Goal: Task Accomplishment & Management: Manage account settings

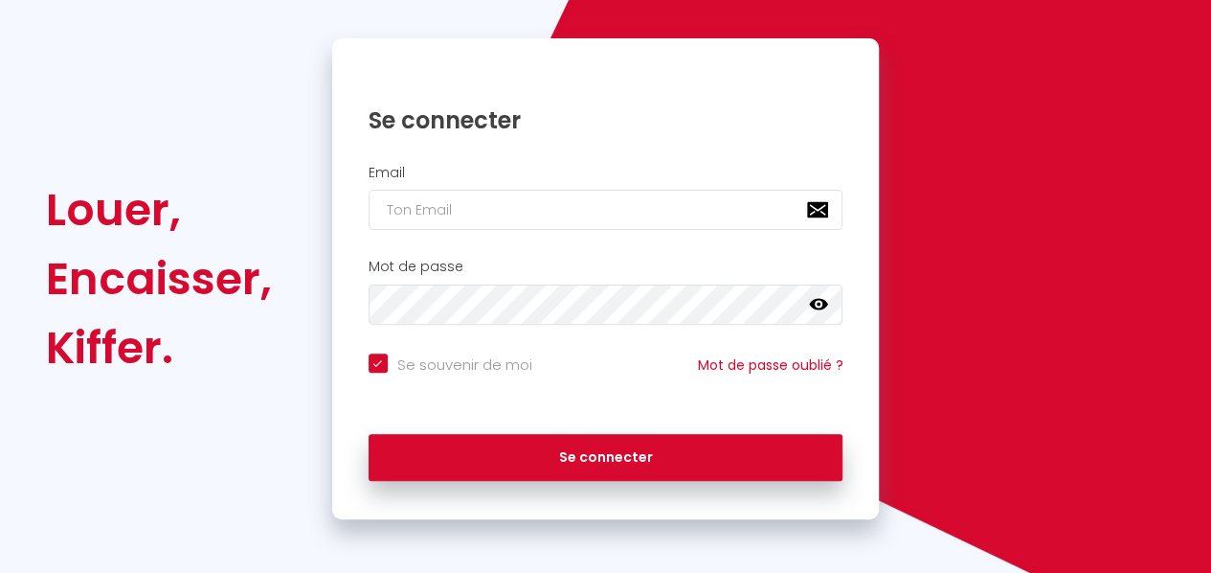
scroll to position [169, 0]
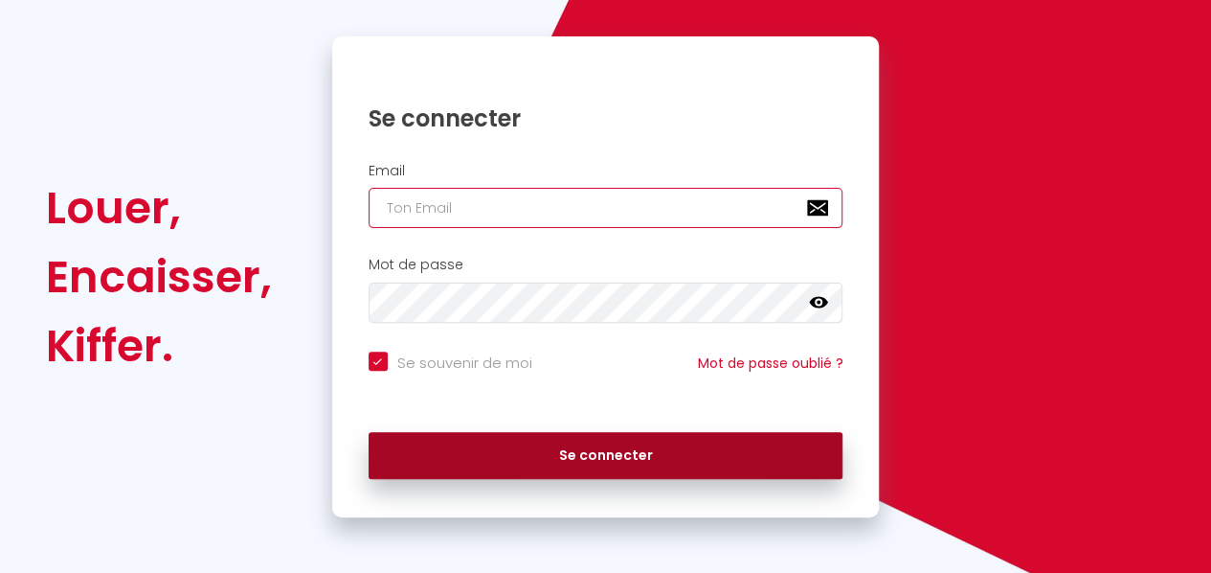
type input "[EMAIL_ADDRESS][DOMAIN_NAME]"
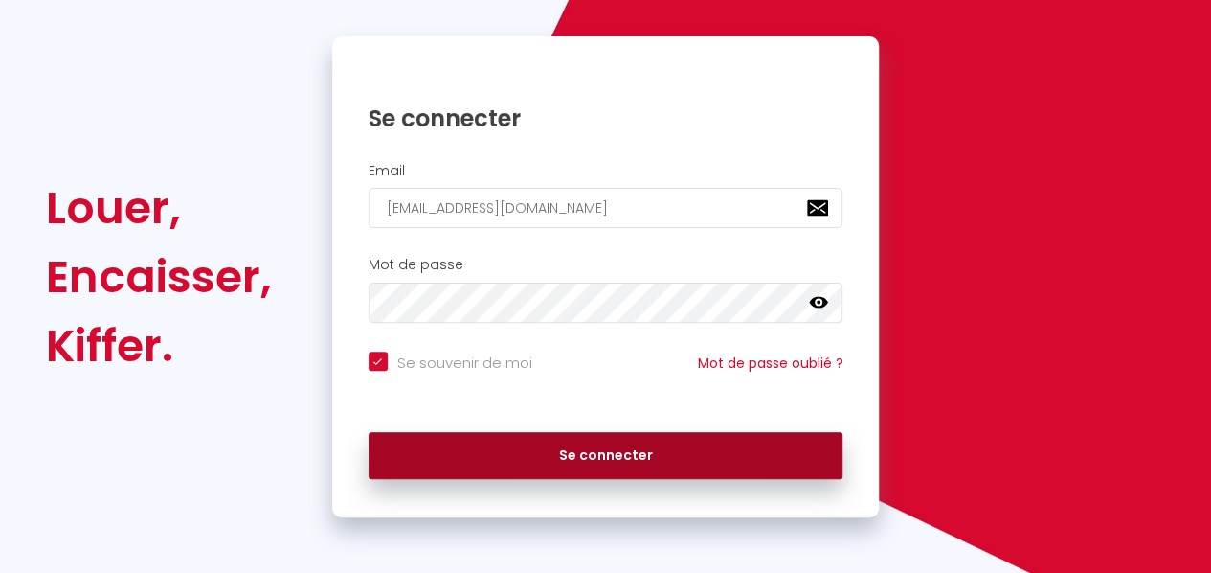
click at [576, 440] on button "Se connecter" at bounding box center [606, 456] width 475 height 48
checkbox input "true"
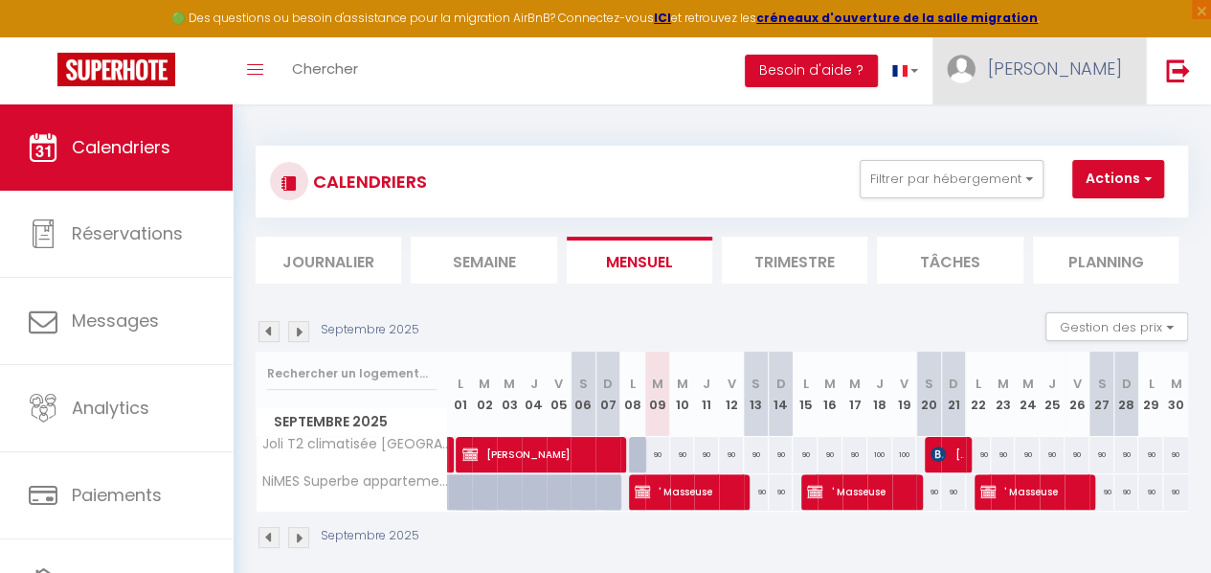
click at [976, 66] on img at bounding box center [961, 69] width 29 height 29
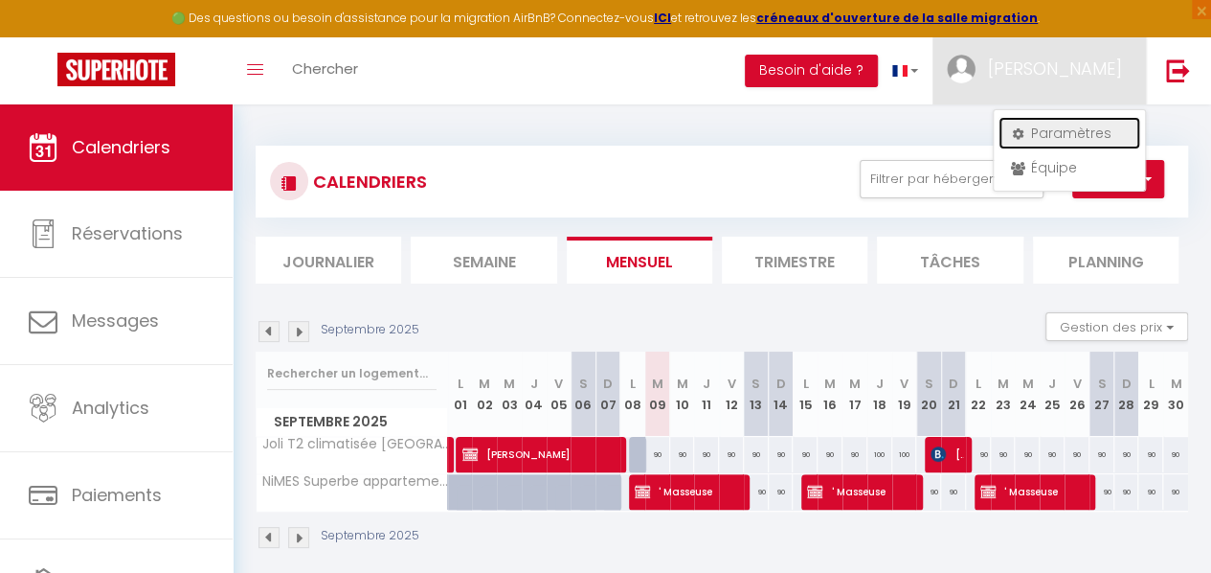
click at [1042, 135] on link "Paramètres" at bounding box center [1070, 133] width 142 height 33
select select "28"
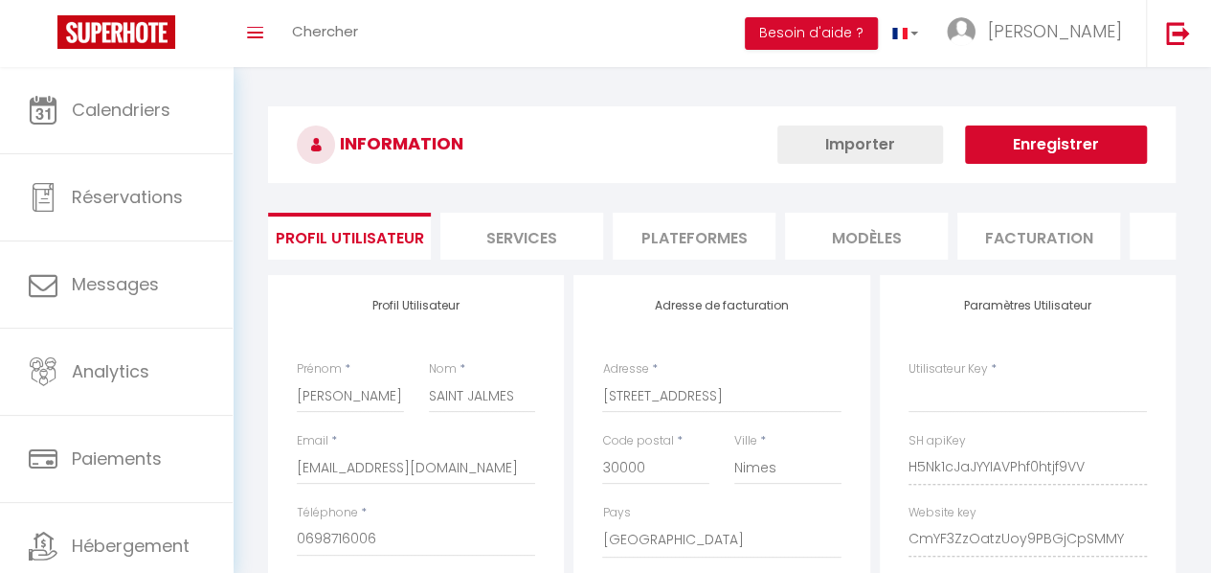
select select "fr"
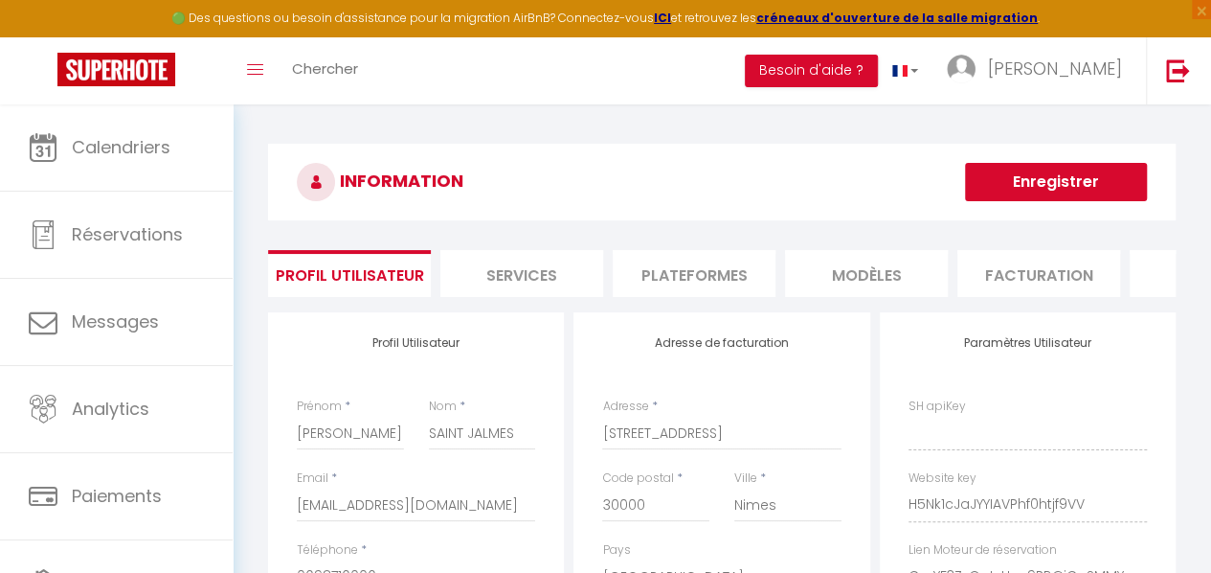
type input "H5Nk1cJaJYYIAVPhf0htjf9VV"
type input "CmYF3ZzOatzUoy9PBGjCpSMMY"
type input "[URL][DOMAIN_NAME]"
click at [683, 276] on li "Plateformes" at bounding box center [694, 273] width 163 height 47
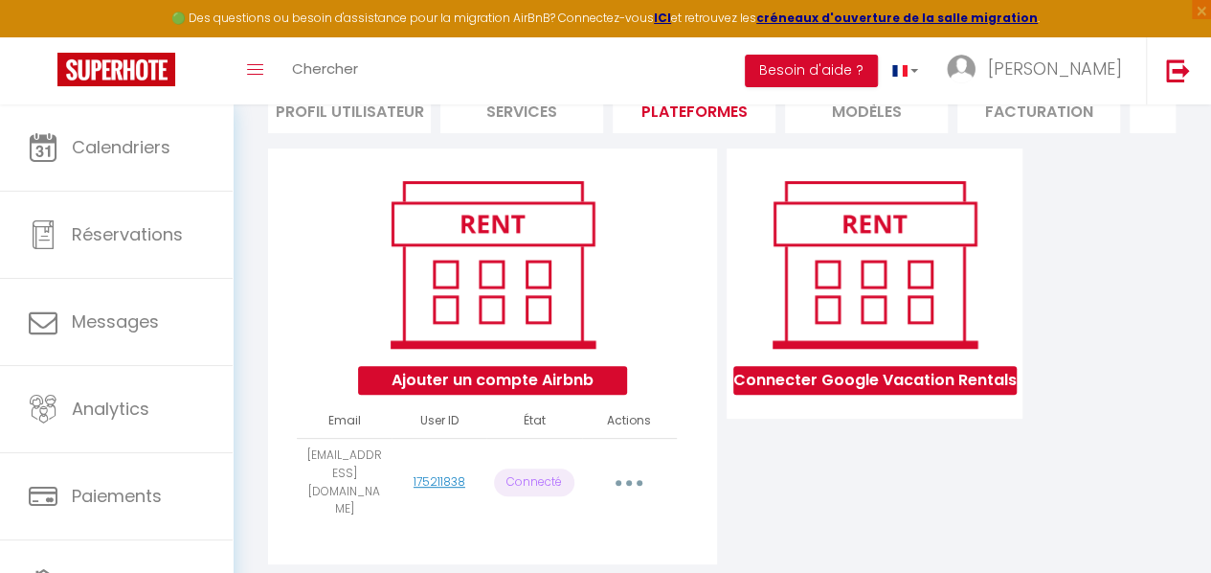
scroll to position [198, 0]
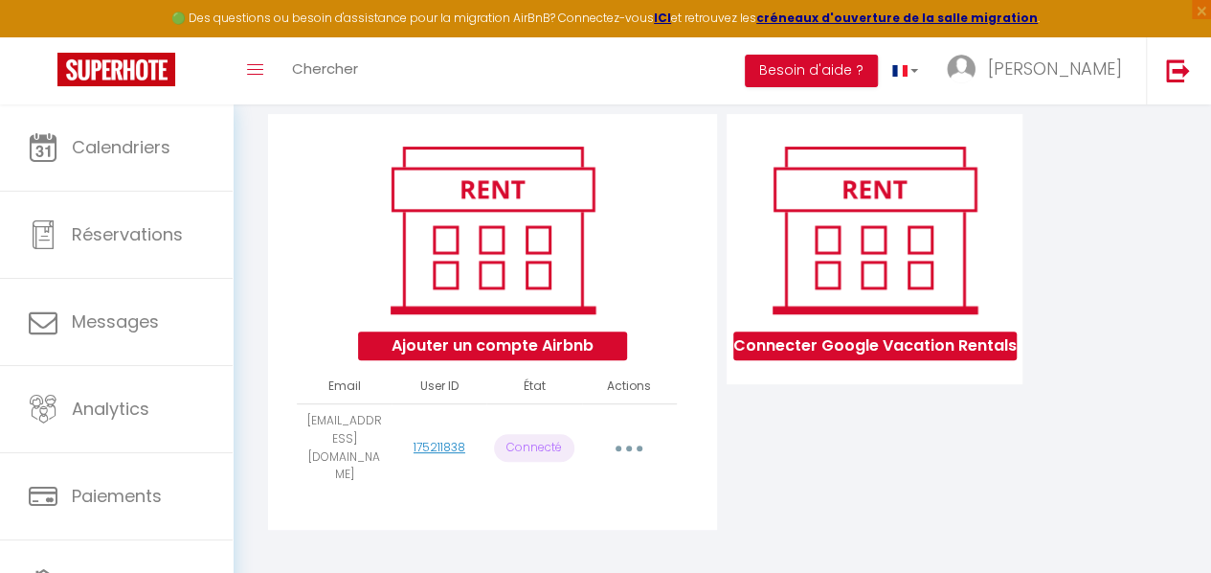
click at [622, 453] on button "button" at bounding box center [629, 448] width 51 height 36
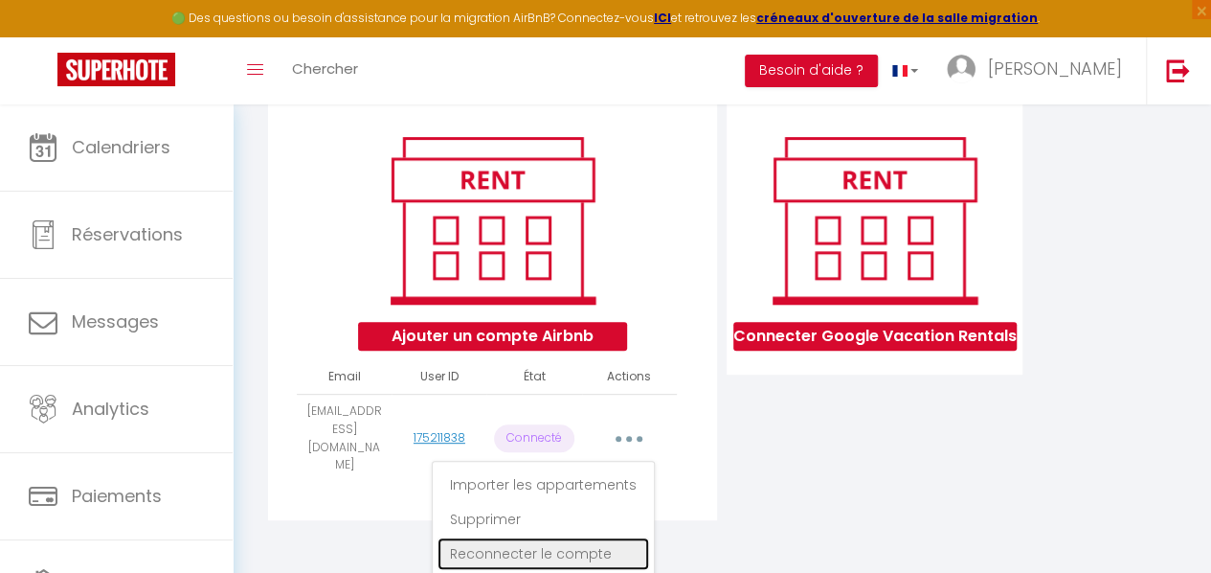
click at [514, 544] on link "Reconnecter le compte" at bounding box center [544, 553] width 212 height 33
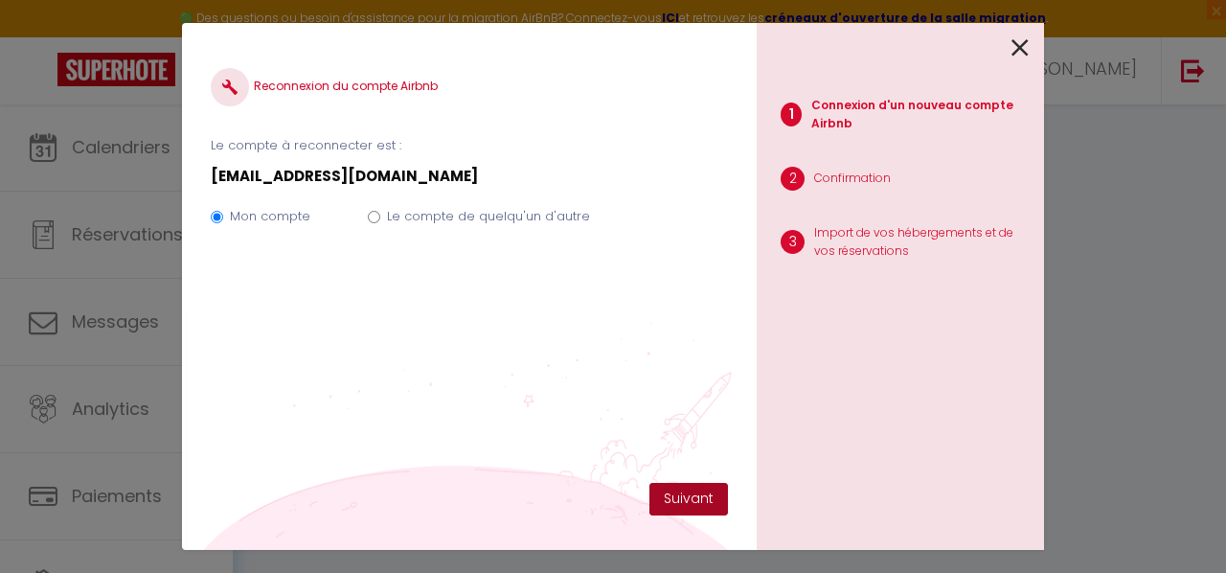
click at [682, 497] on button "Suivant" at bounding box center [688, 499] width 79 height 33
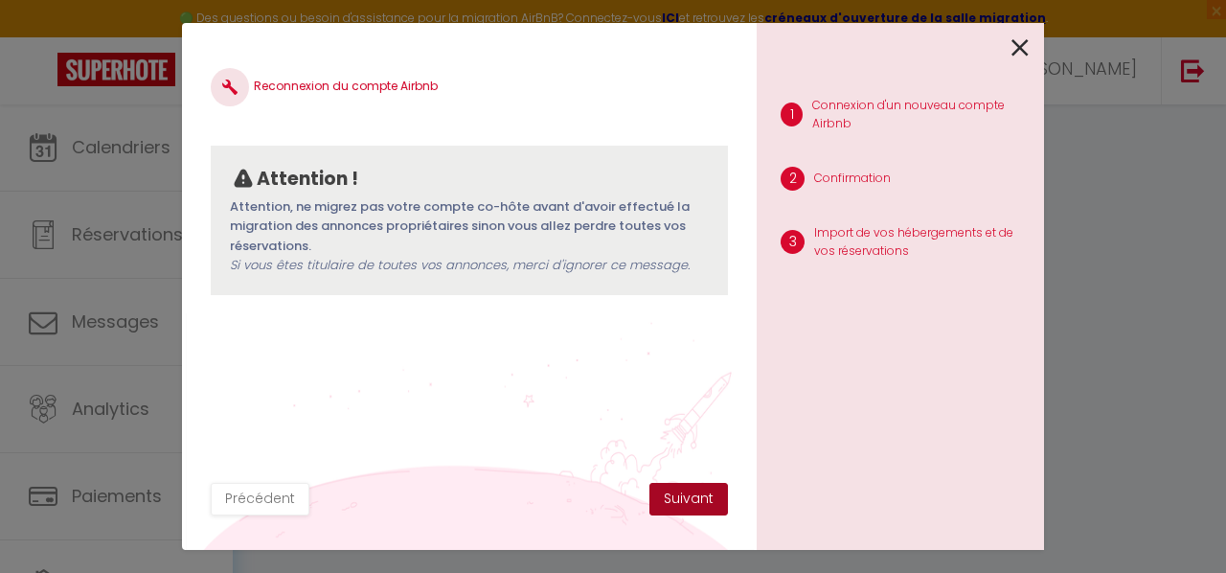
click at [682, 492] on button "Suivant" at bounding box center [688, 499] width 79 height 33
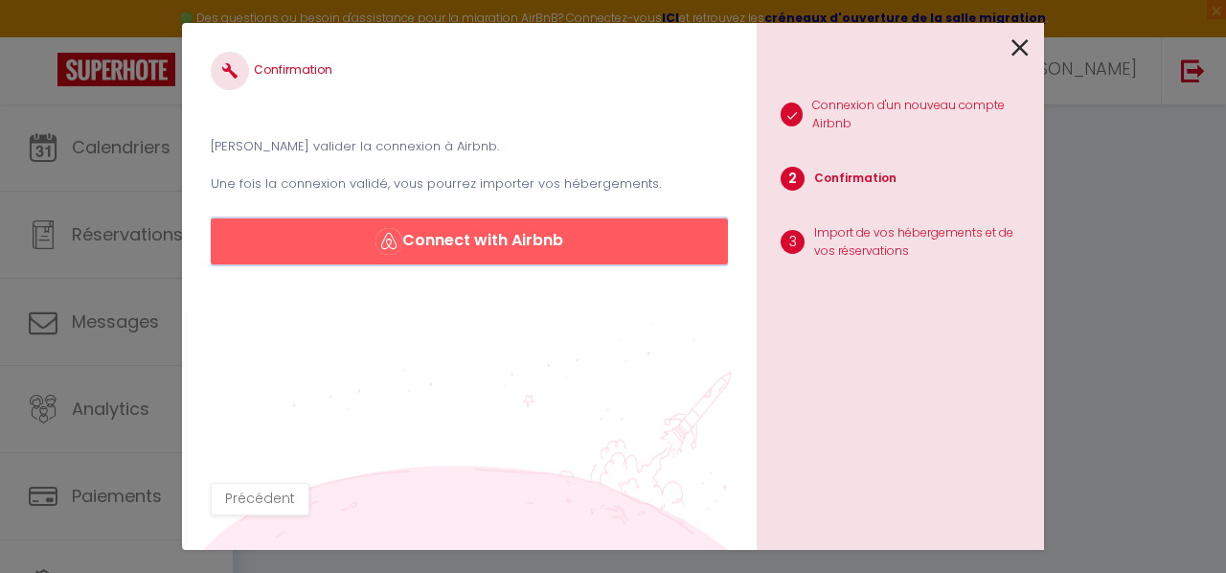
click at [570, 248] on button "Connect with Airbnb" at bounding box center [469, 241] width 517 height 46
click at [571, 247] on button "Connect with Airbnb" at bounding box center [469, 241] width 517 height 46
click at [1017, 47] on icon at bounding box center [1019, 48] width 17 height 29
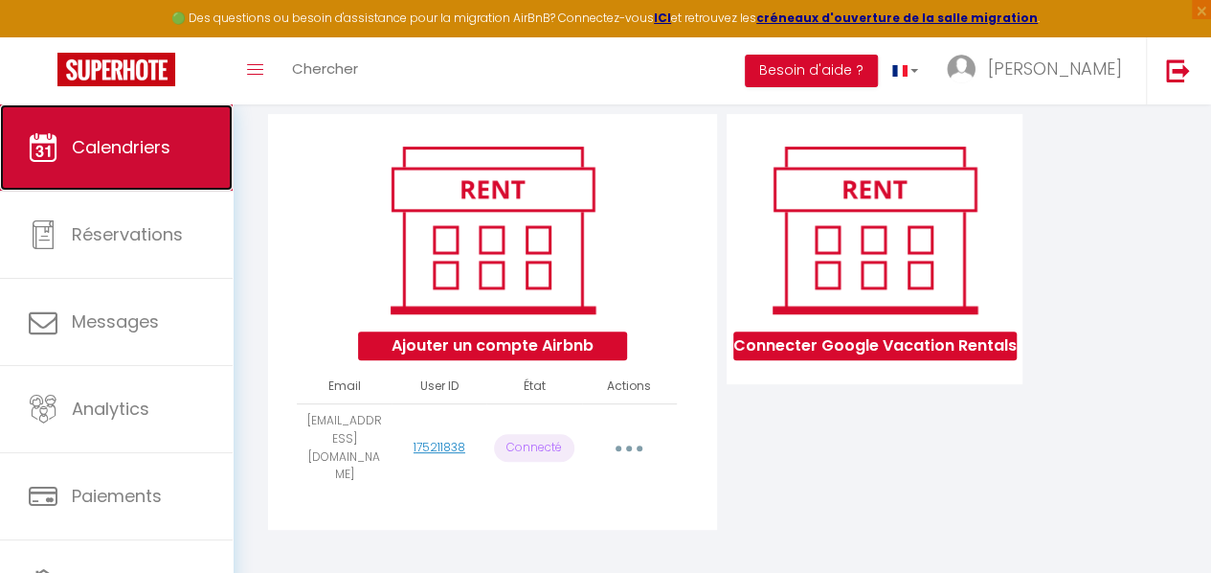
click at [122, 156] on span "Calendriers" at bounding box center [121, 147] width 99 height 24
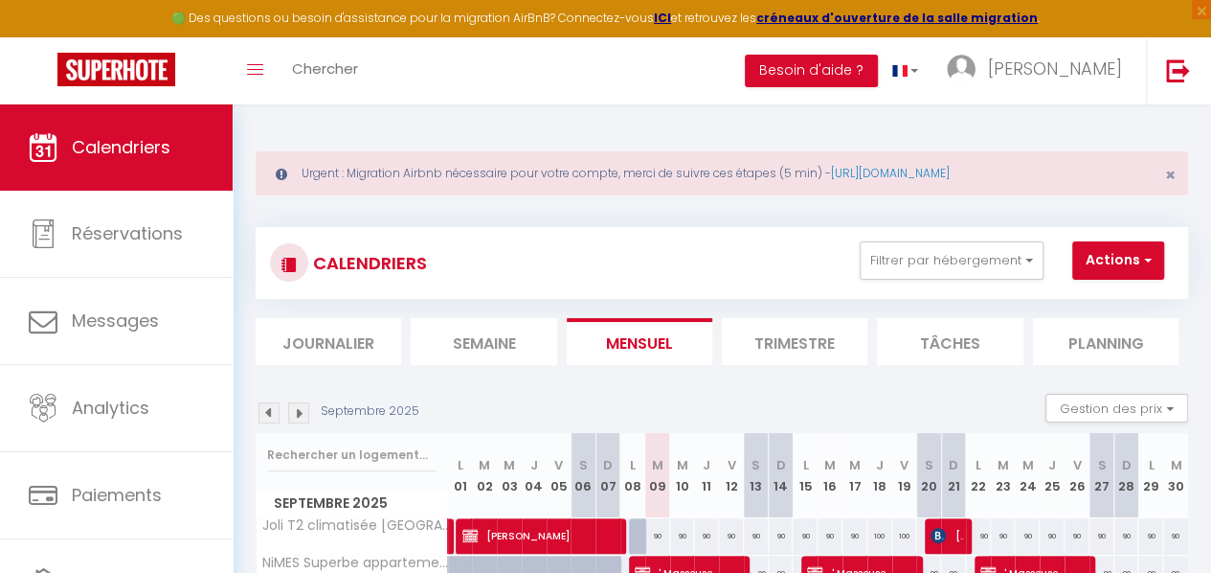
scroll to position [111, 0]
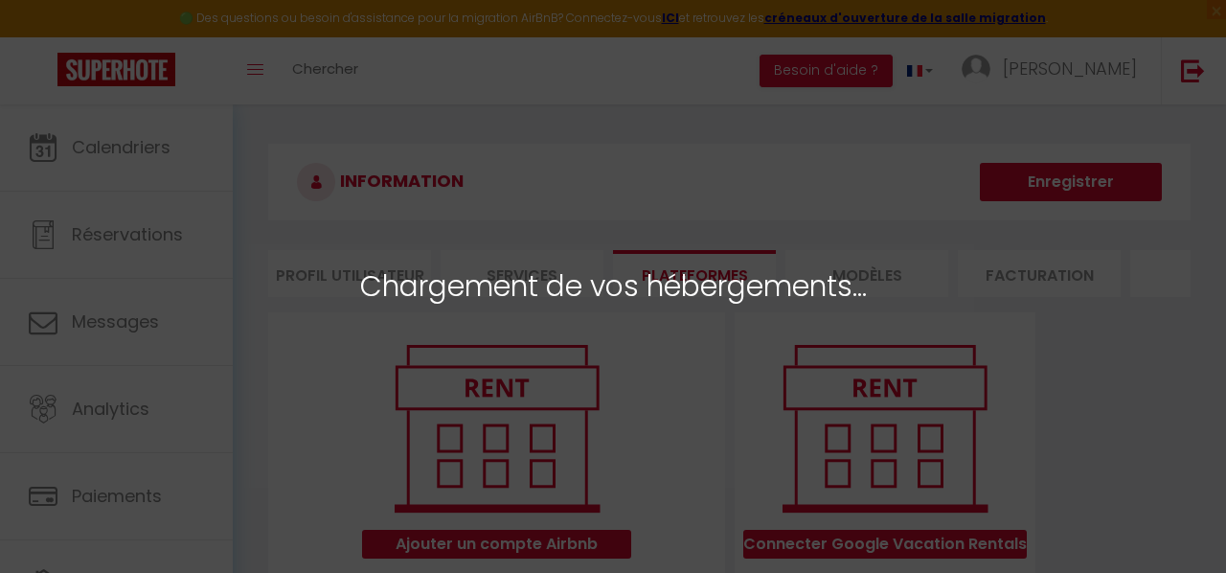
select select "70051"
select select "70052"
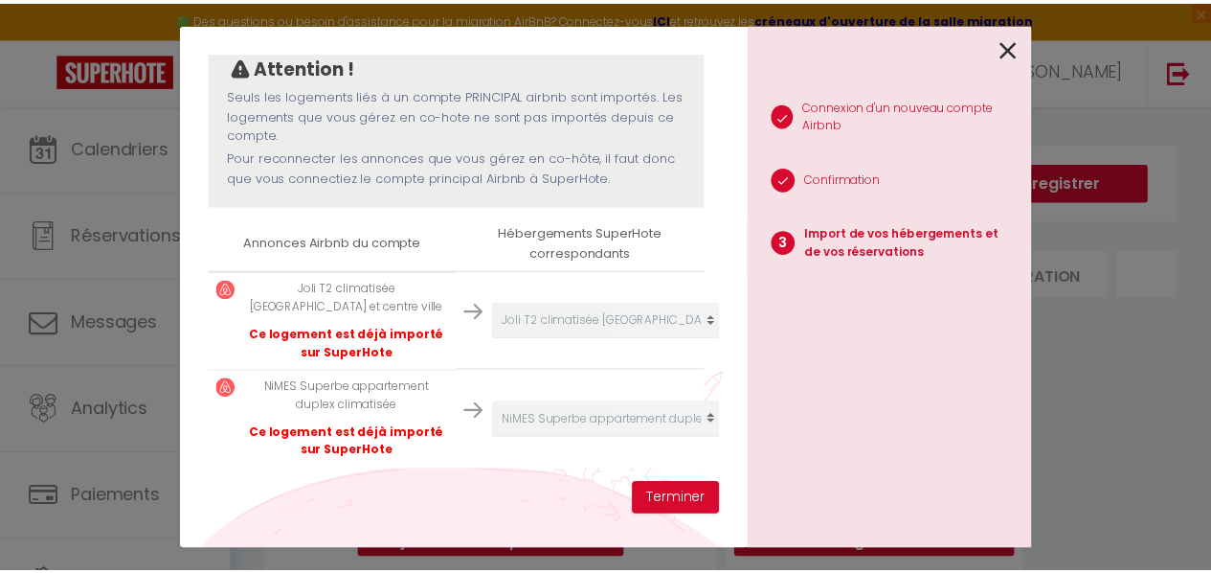
scroll to position [187, 0]
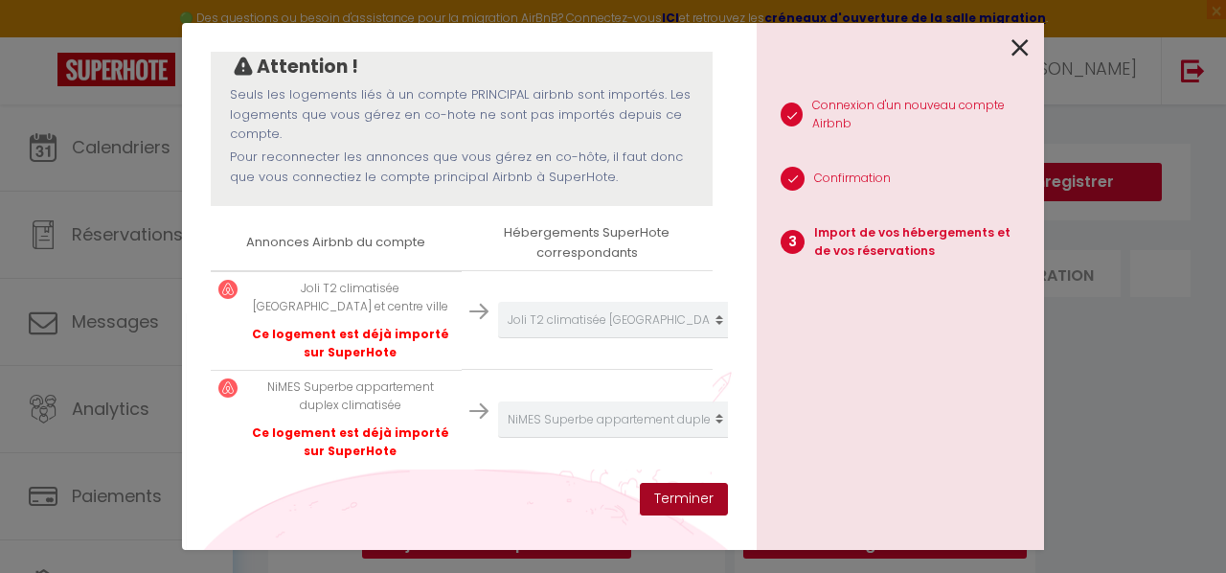
click at [668, 496] on button "Terminer" at bounding box center [684, 499] width 88 height 33
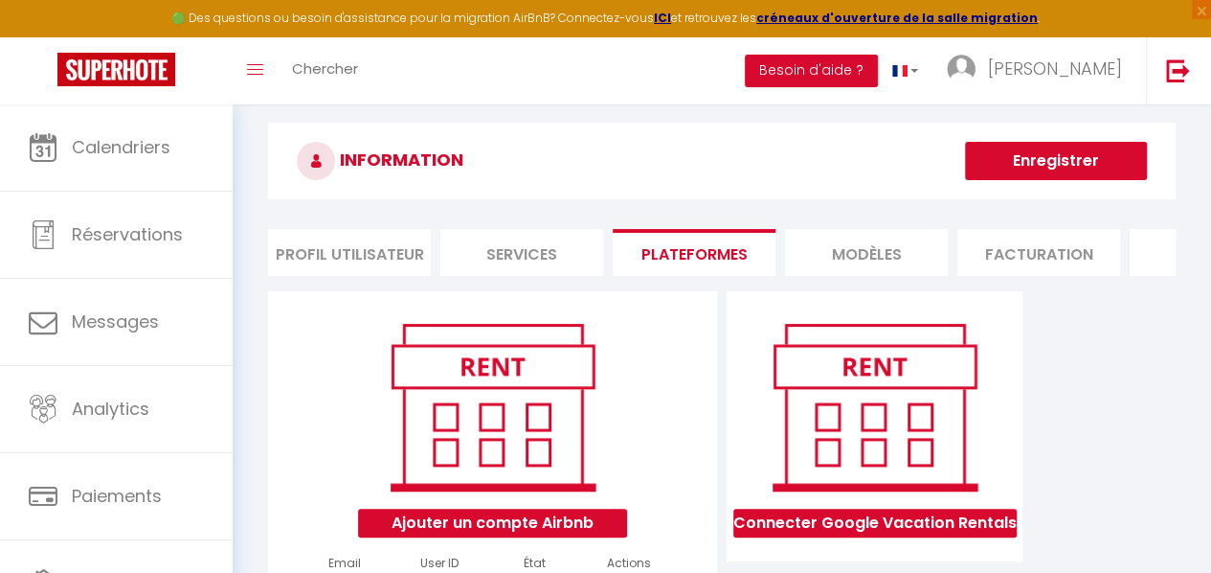
scroll to position [0, 0]
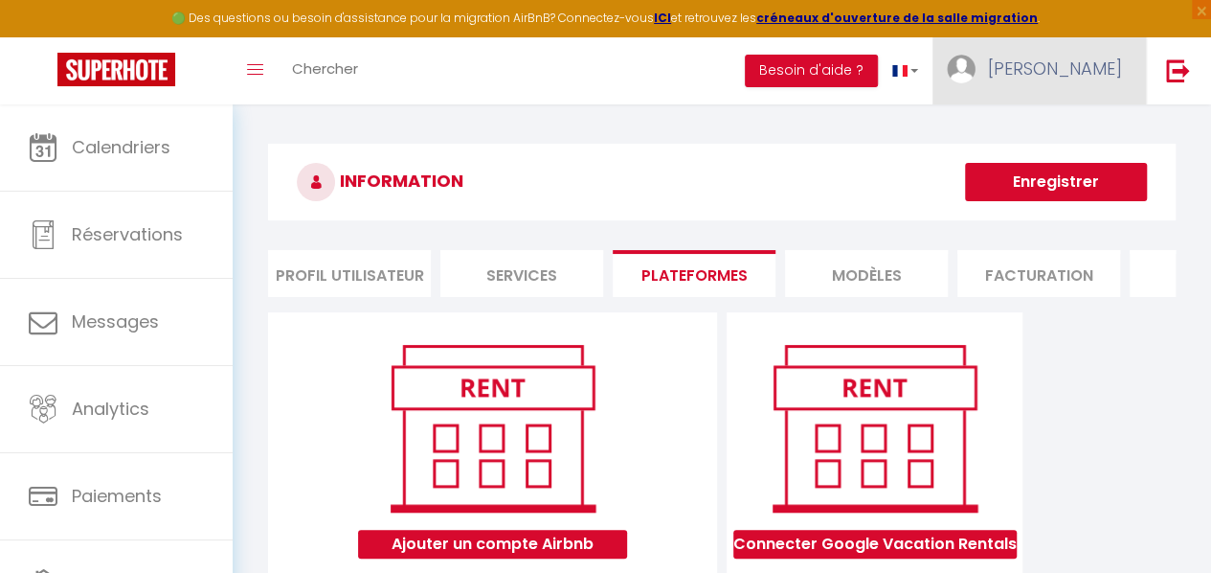
click at [976, 72] on img at bounding box center [961, 69] width 29 height 29
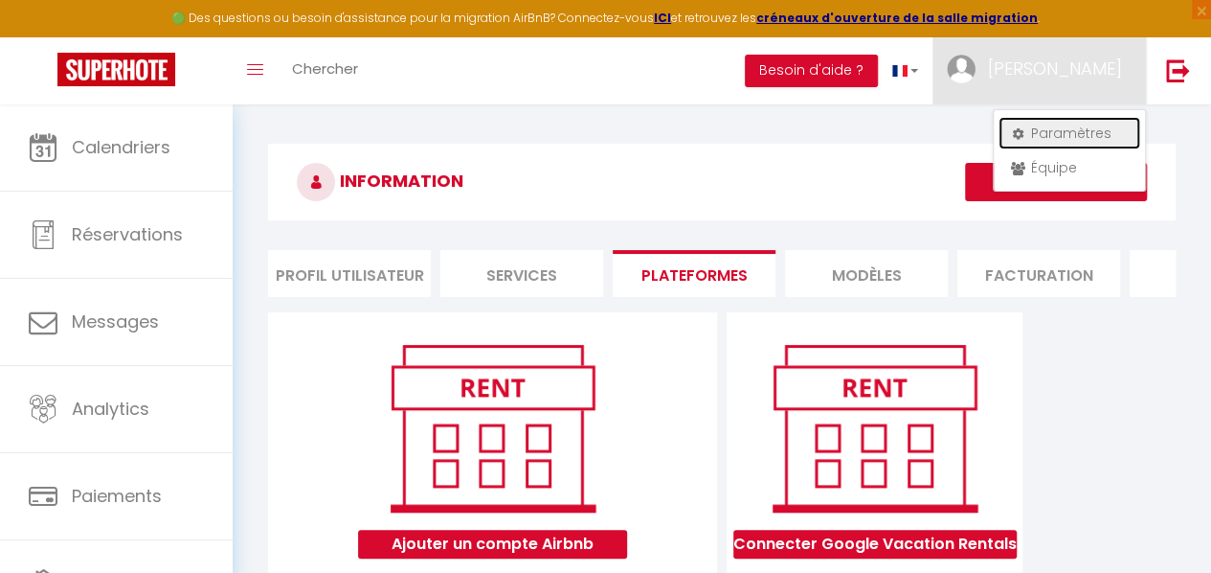
click at [1037, 122] on link "Paramètres" at bounding box center [1070, 133] width 142 height 33
click at [1060, 129] on link "Paramètres" at bounding box center [1070, 133] width 142 height 33
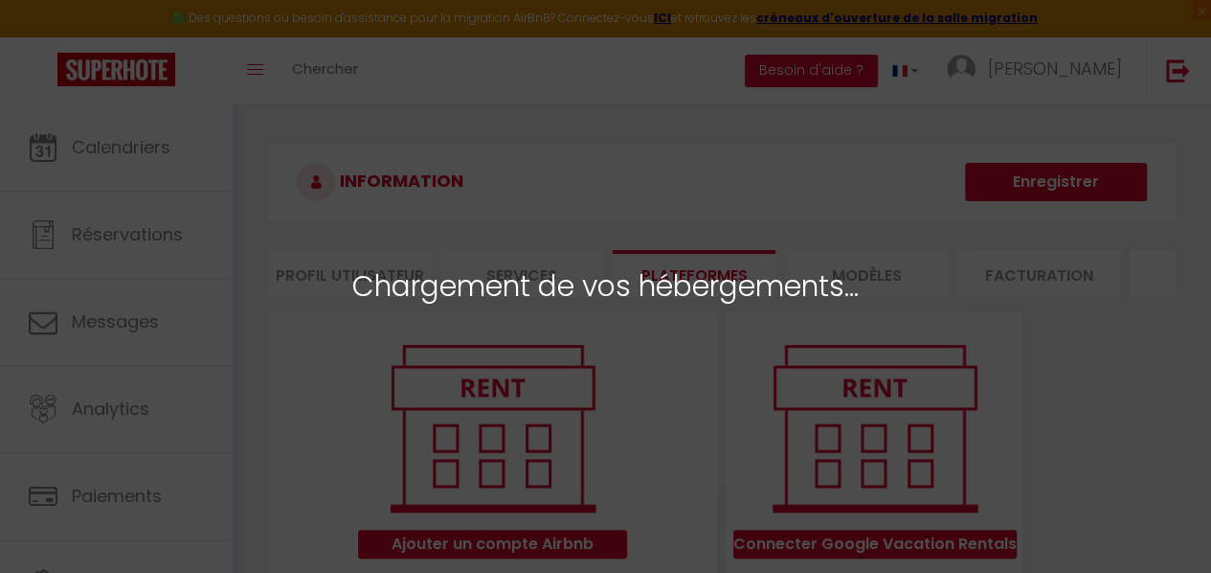
select select "70051"
select select "70052"
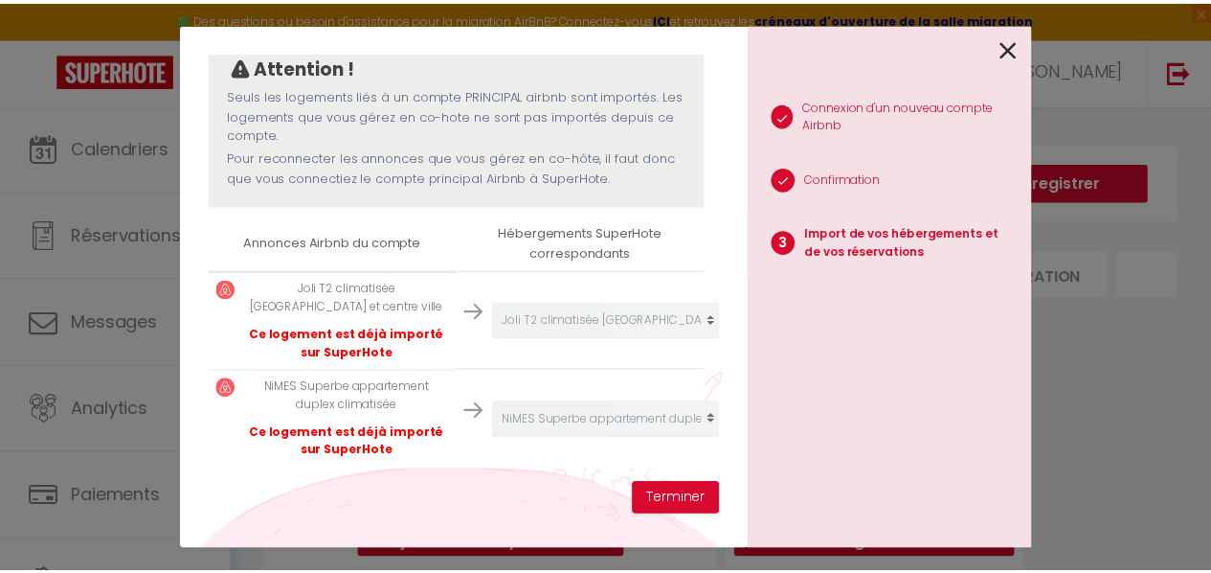
scroll to position [187, 0]
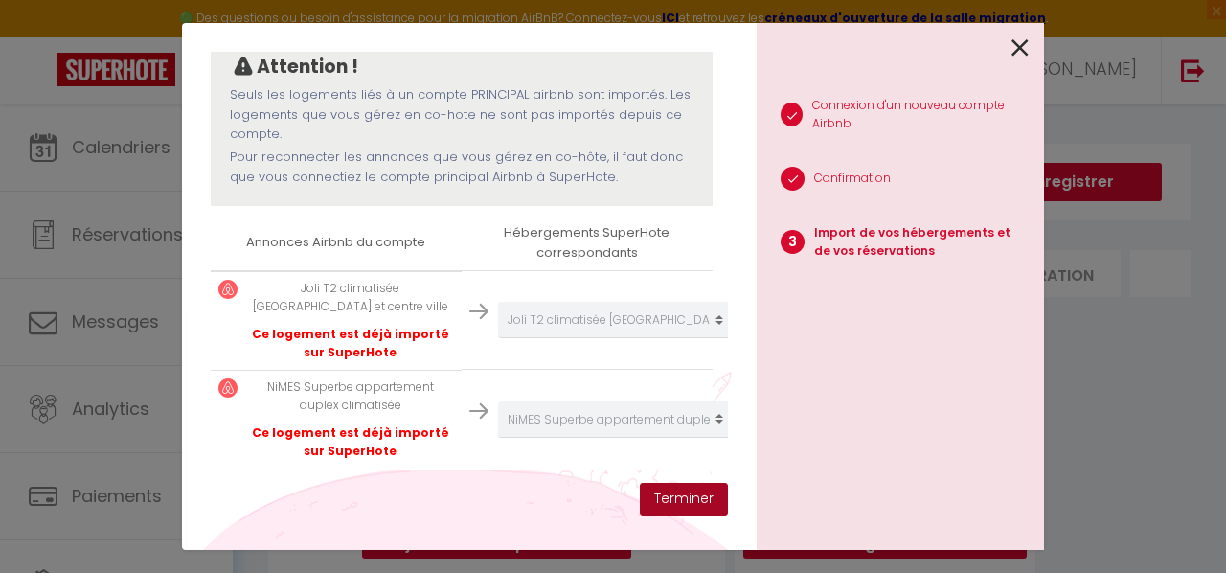
click at [709, 495] on button "Terminer" at bounding box center [684, 499] width 88 height 33
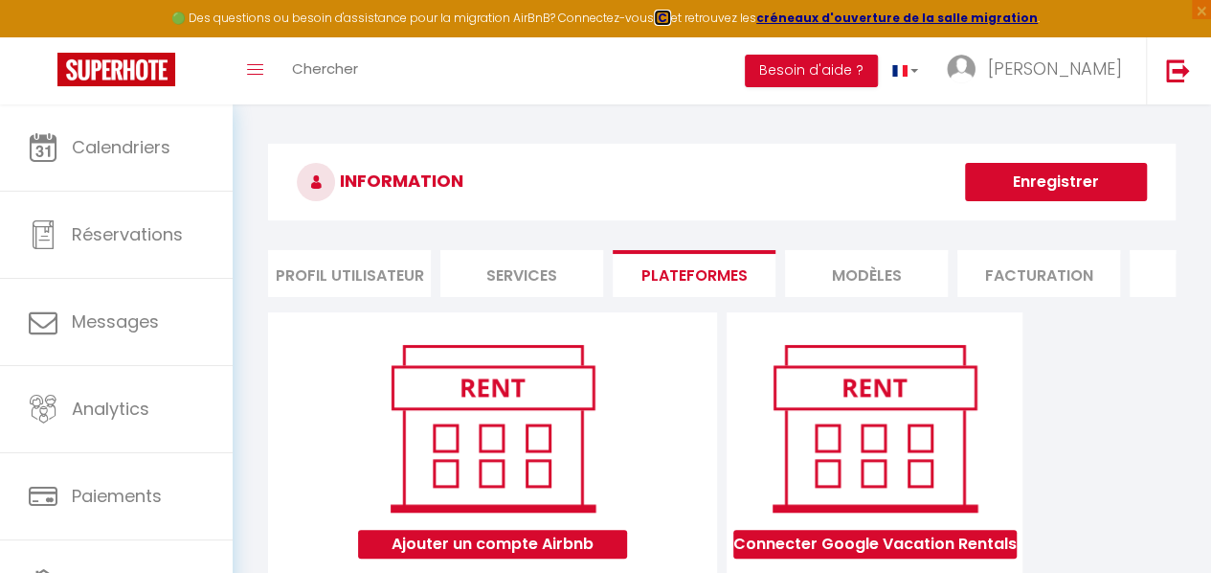
click at [671, 18] on strong "ICI" at bounding box center [662, 18] width 17 height 16
